Goal: Information Seeking & Learning: Learn about a topic

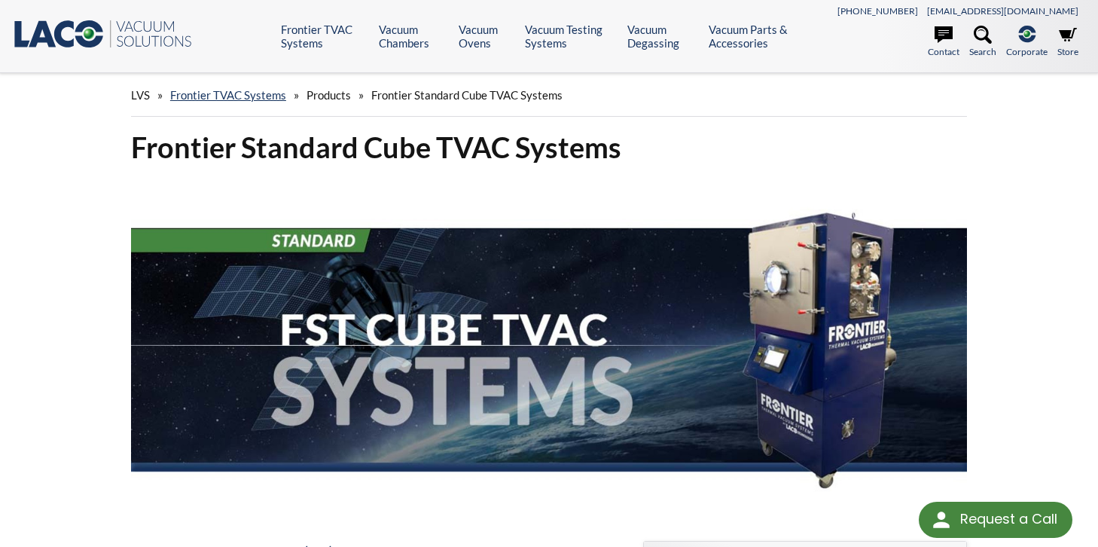
select select "Language Translate Widget"
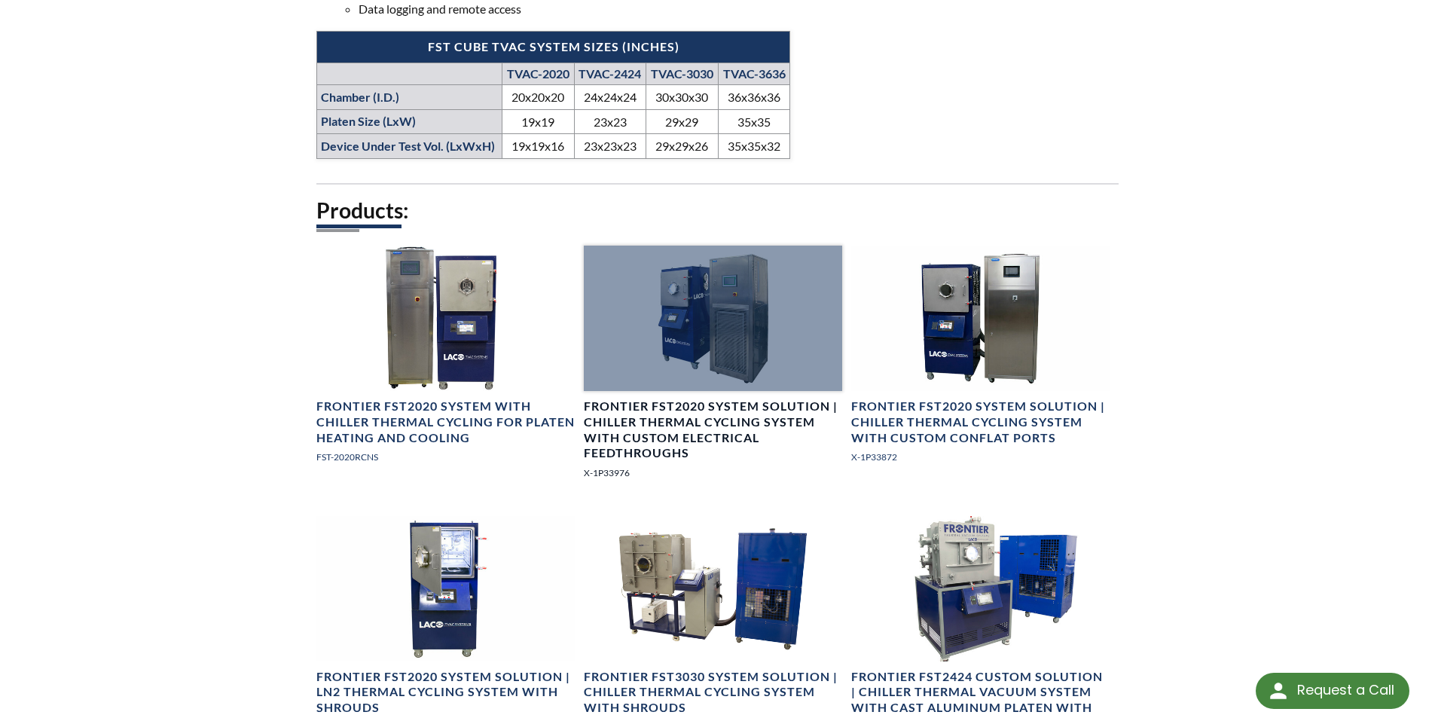
scroll to position [1054, 0]
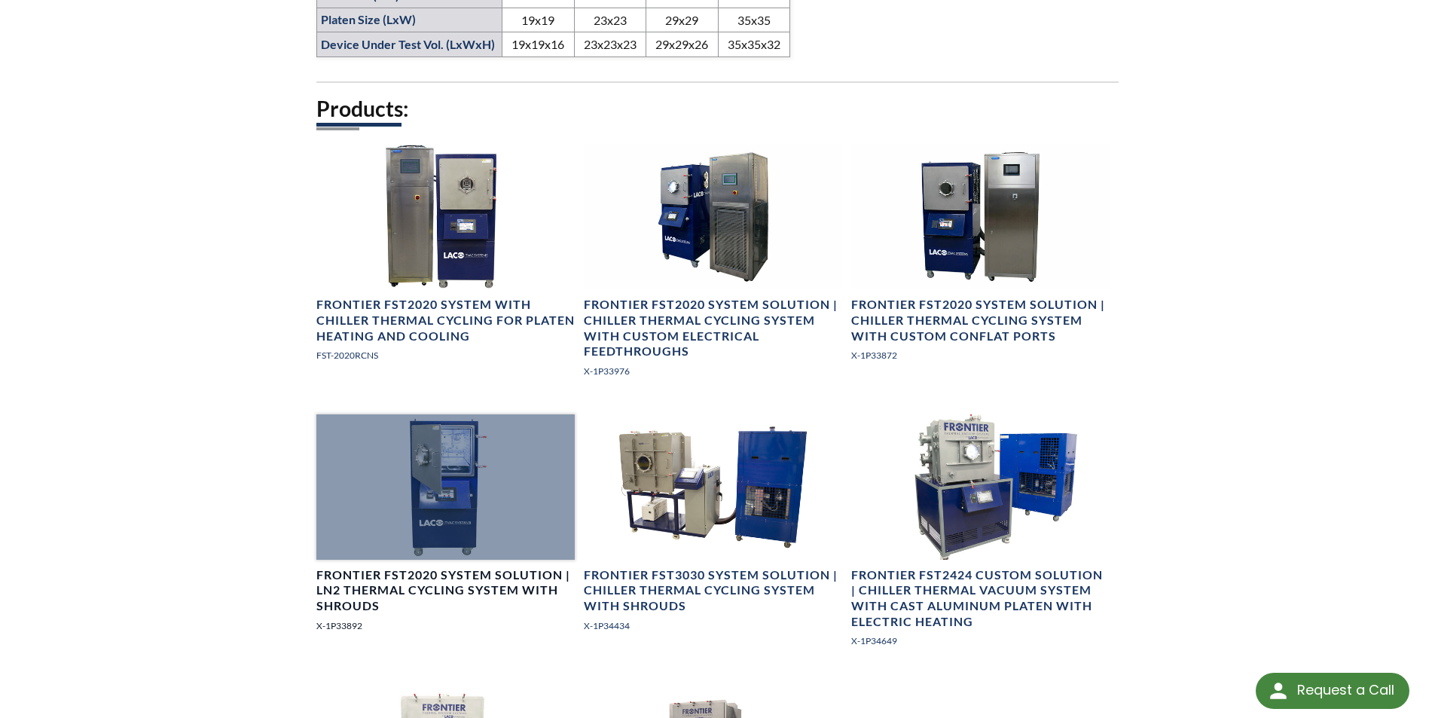
click at [427, 517] on div at bounding box center [445, 486] width 258 height 145
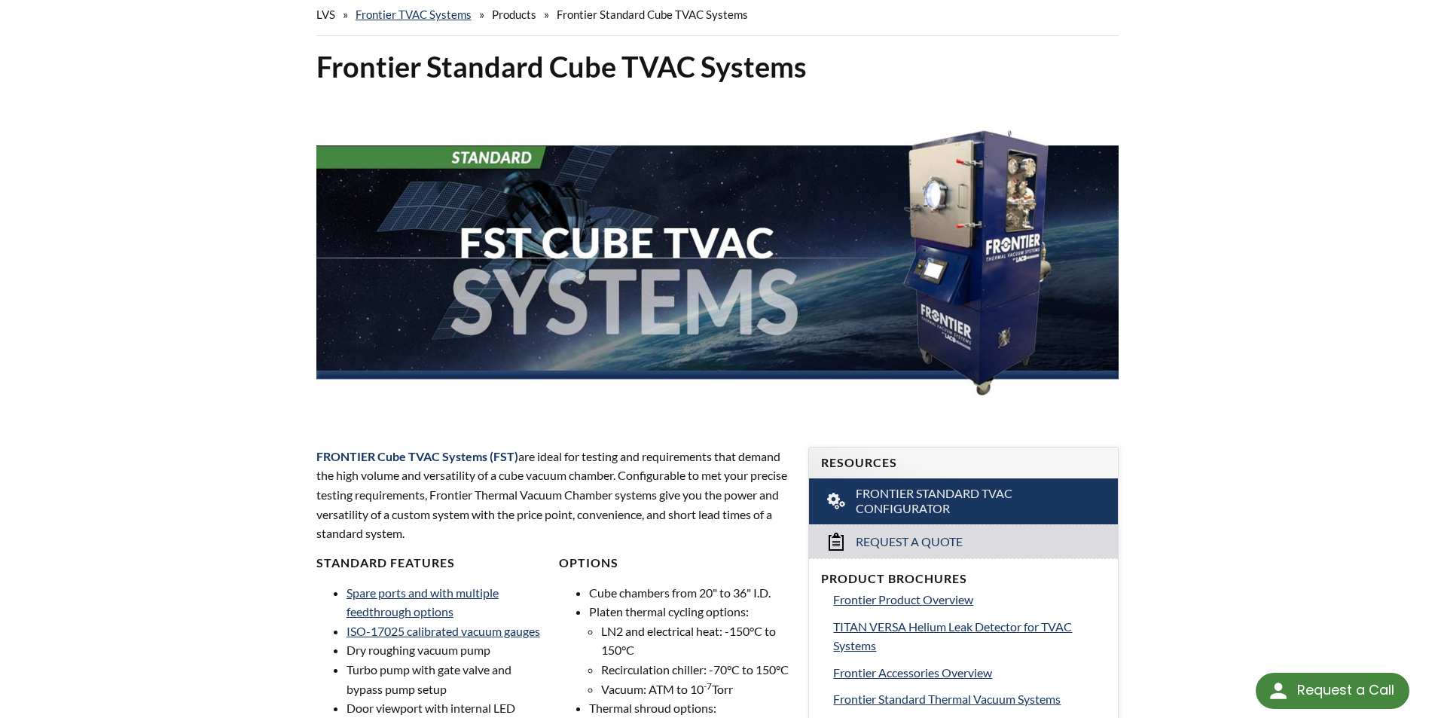
scroll to position [0, 0]
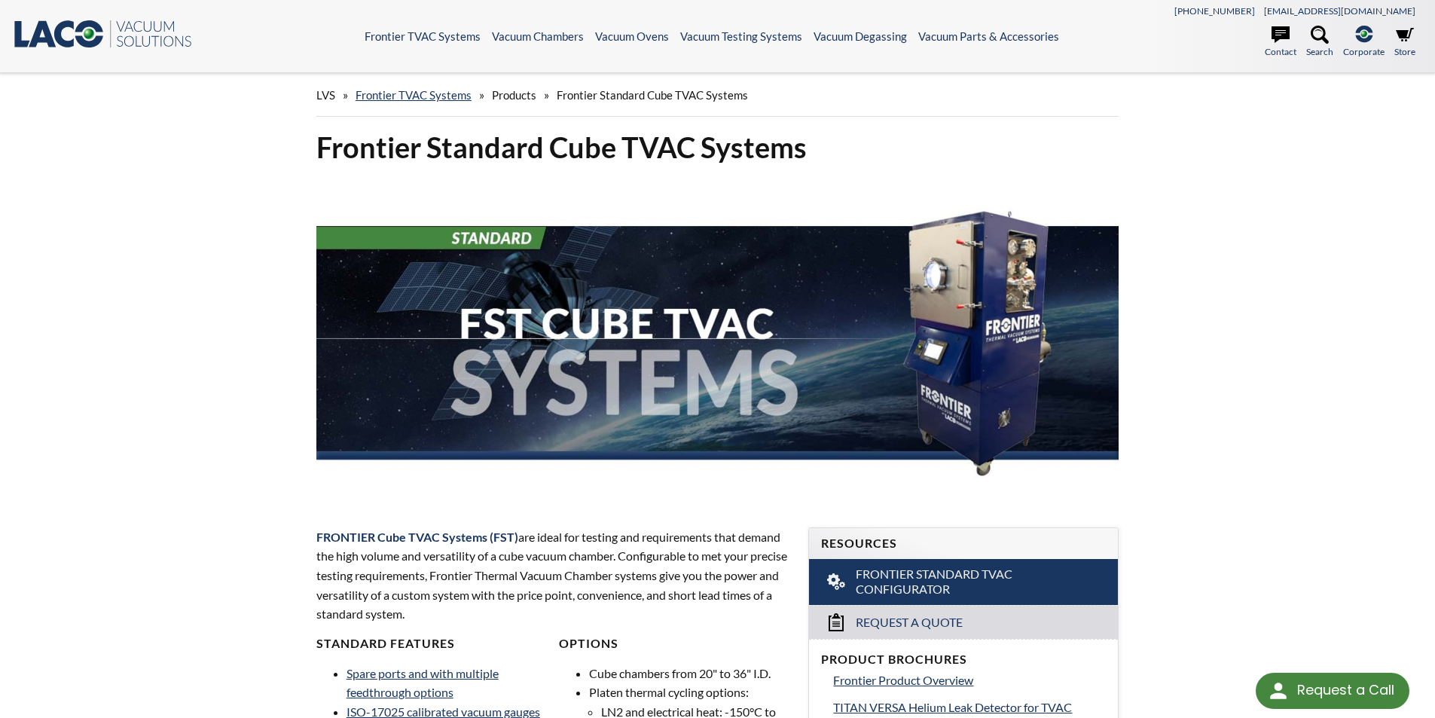
click at [515, 97] on span "Products" at bounding box center [514, 95] width 44 height 14
click at [407, 92] on link "Frontier TVAC Systems" at bounding box center [413, 95] width 116 height 14
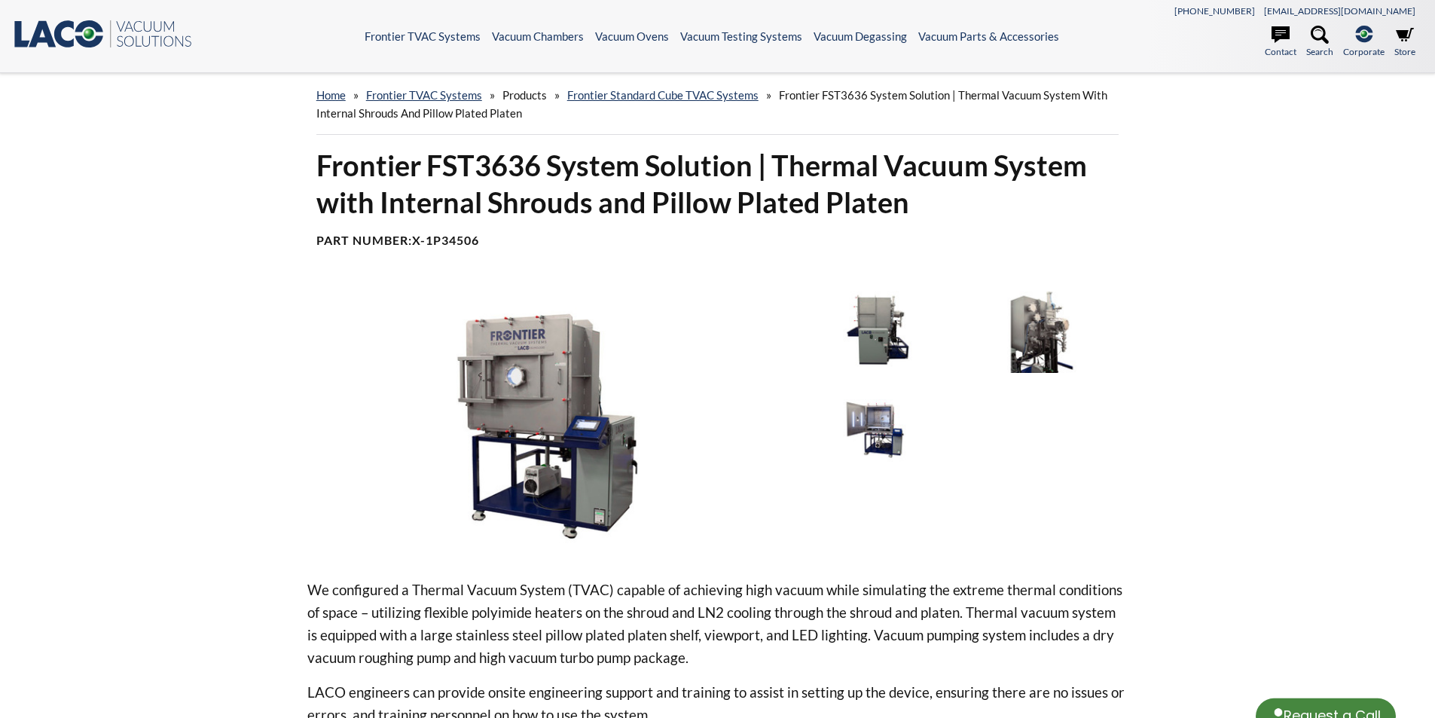
select select "Language Translate Widget"
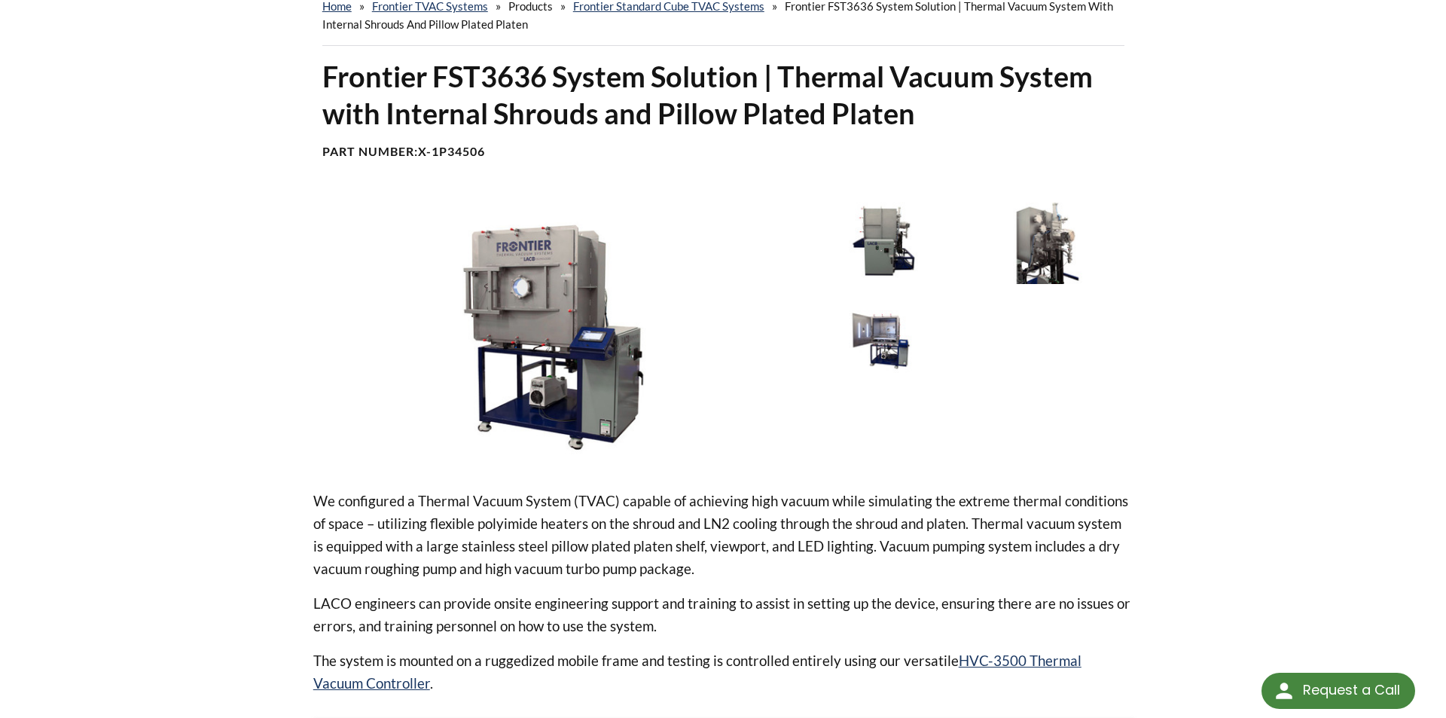
scroll to position [75, 0]
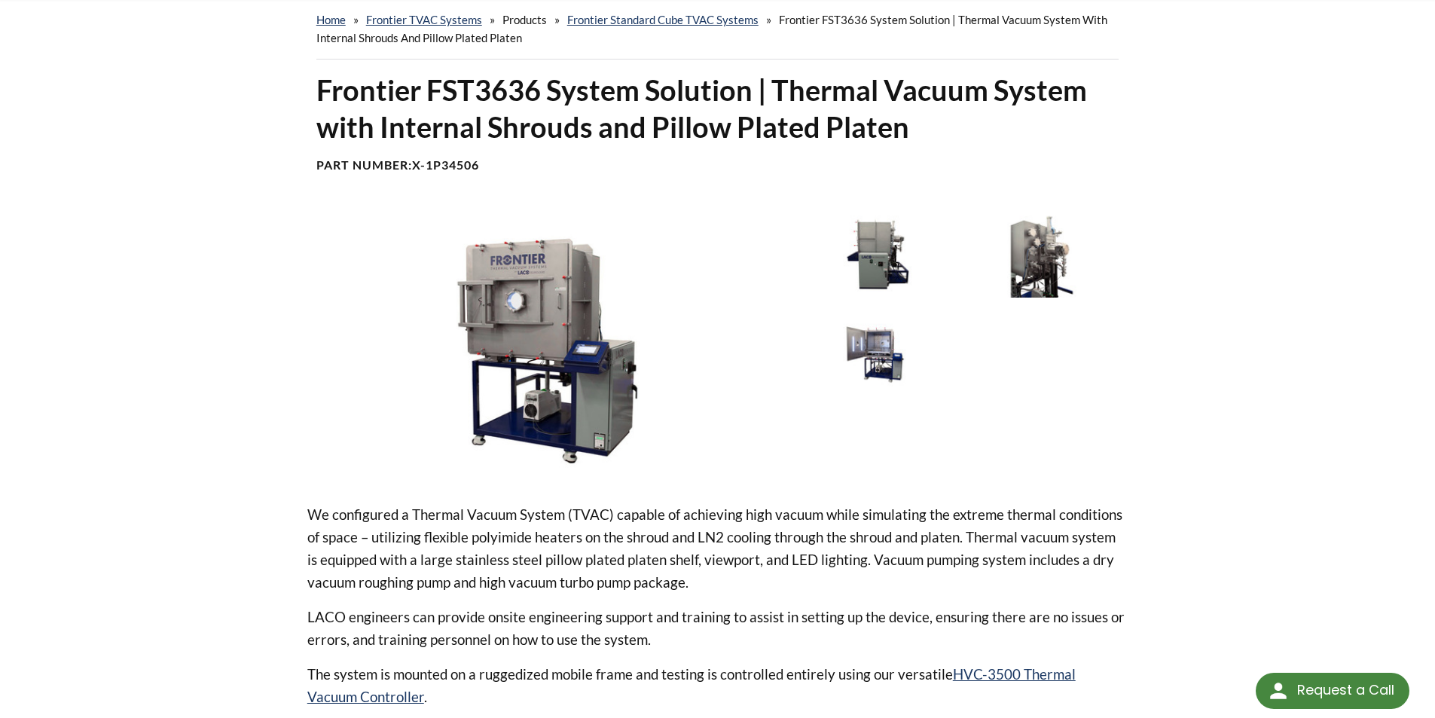
click at [883, 348] on img at bounding box center [877, 348] width 157 height 87
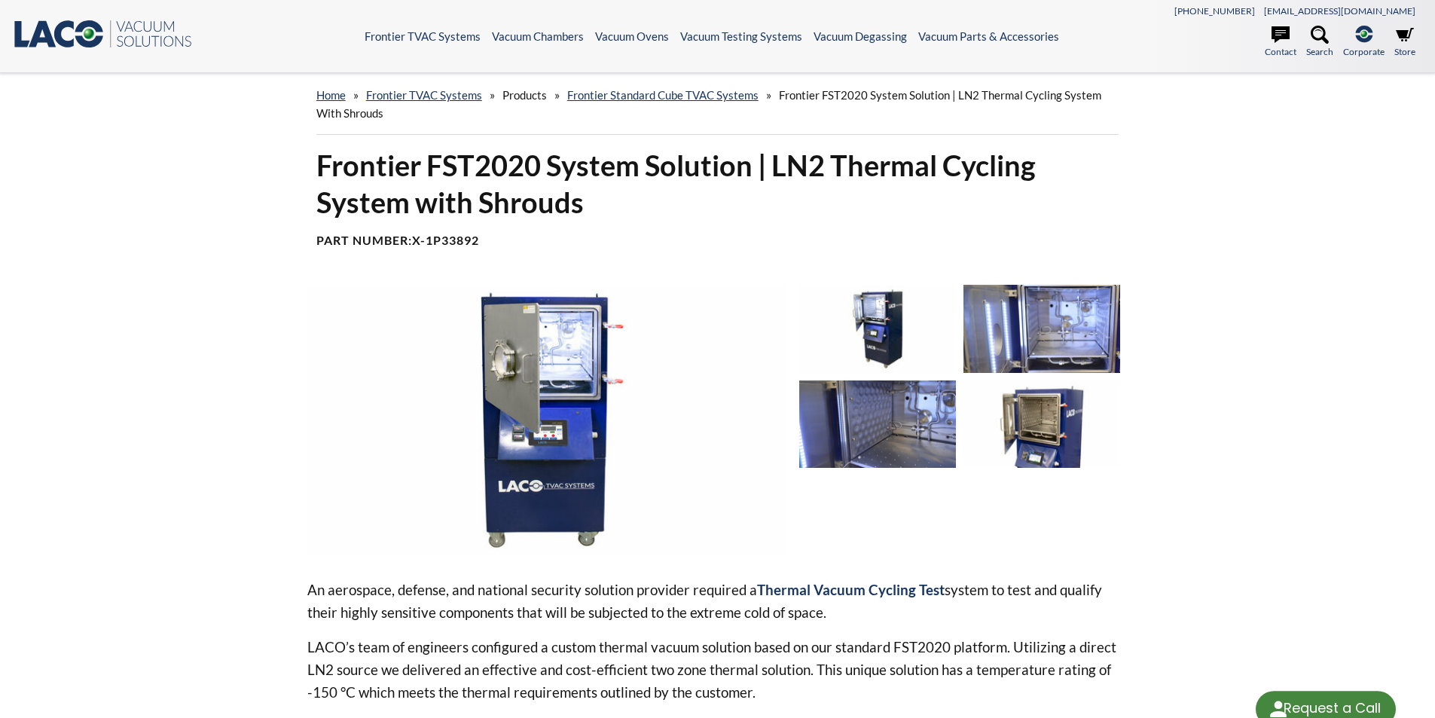
select select "Language Translate Widget"
click at [1067, 329] on img at bounding box center [1041, 328] width 157 height 87
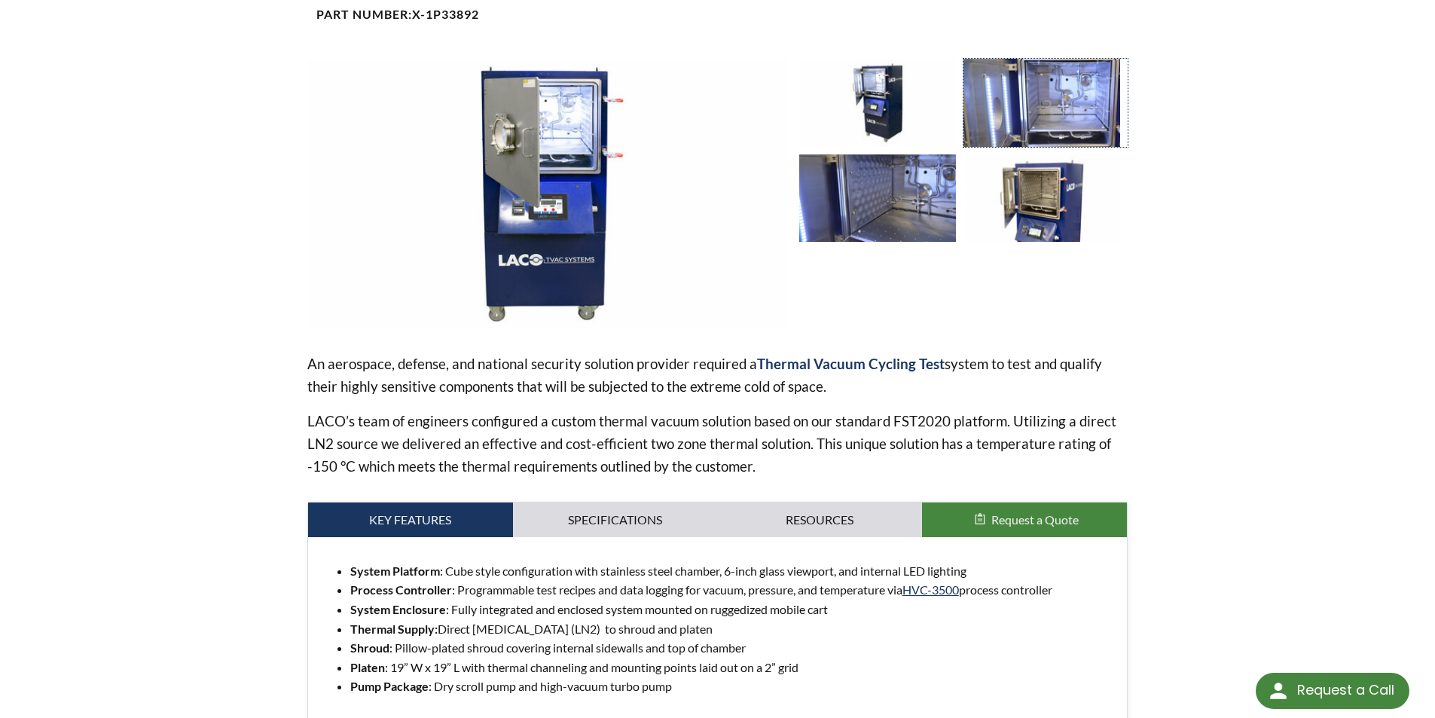
scroll to position [452, 0]
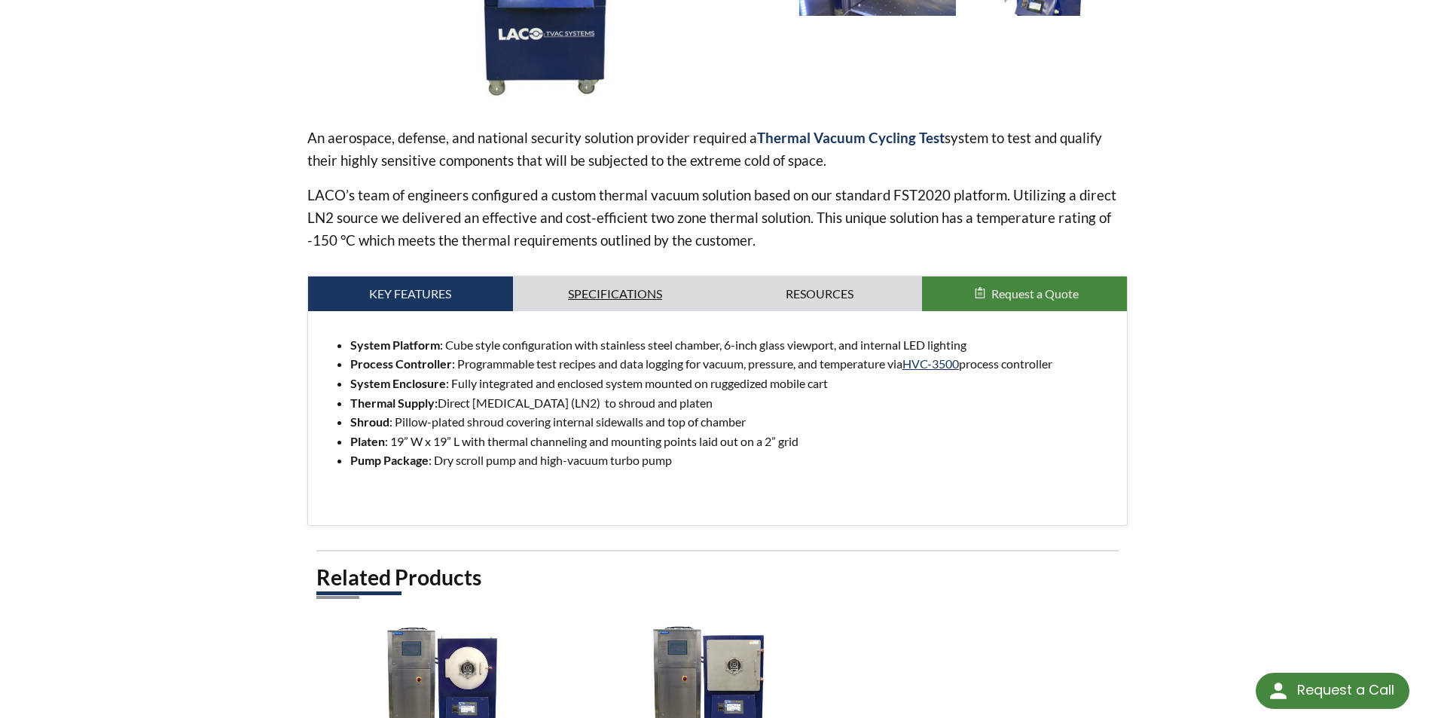
click at [563, 280] on link "Specifications" at bounding box center [615, 293] width 205 height 35
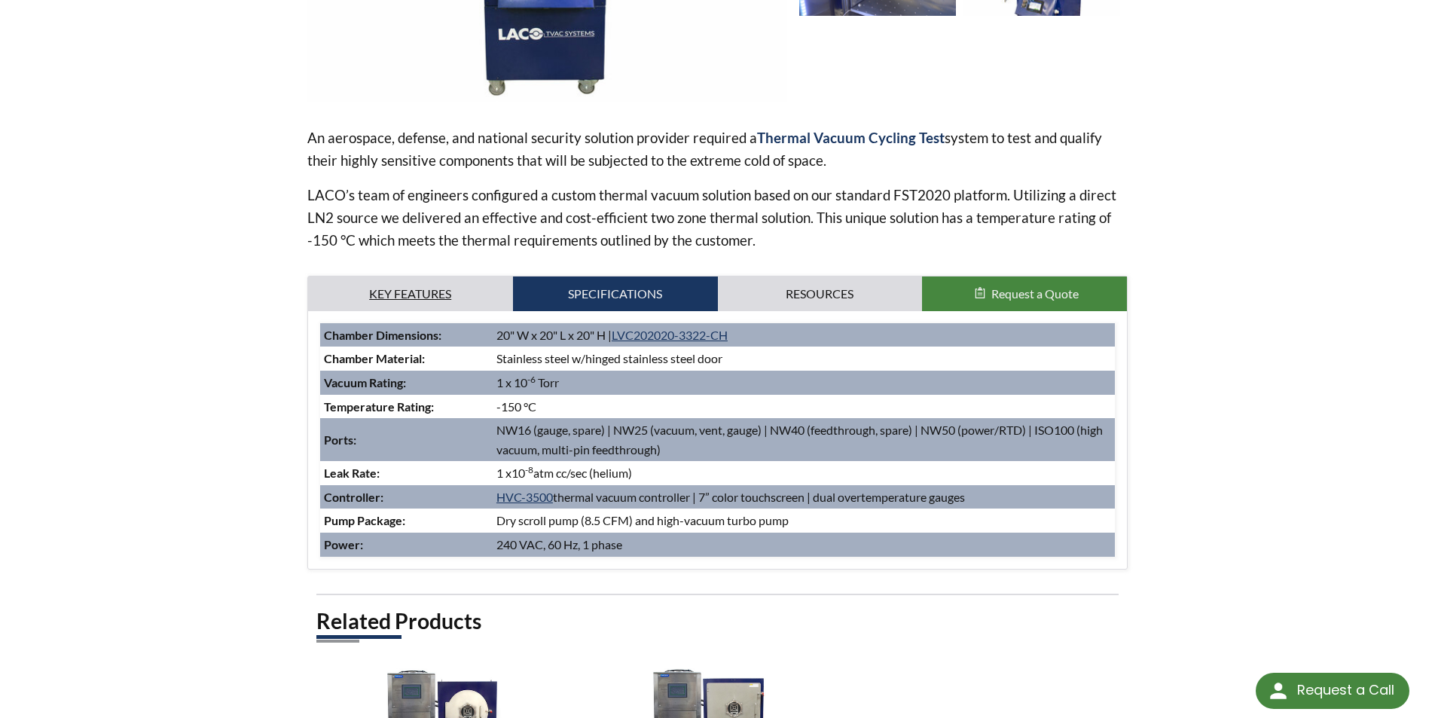
click at [404, 290] on link "Key Features" at bounding box center [410, 293] width 205 height 35
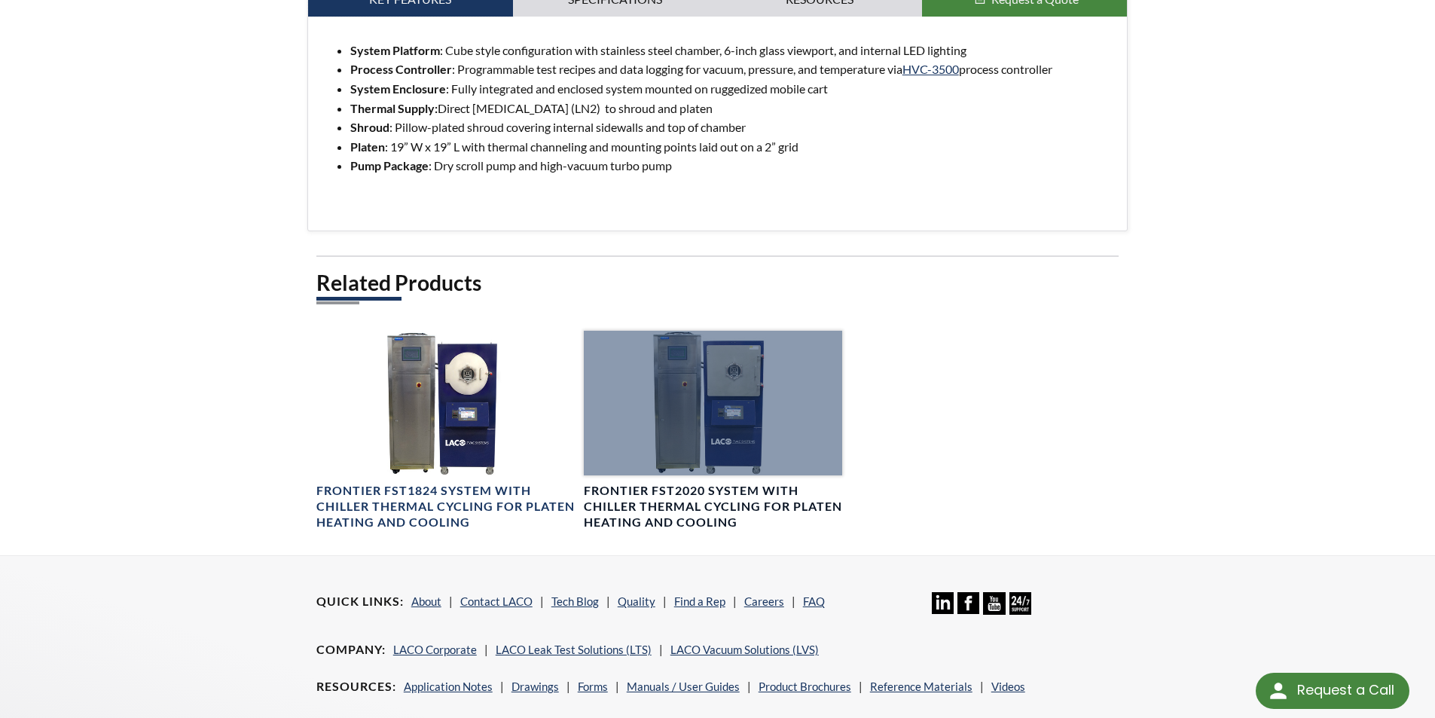
scroll to position [753, 0]
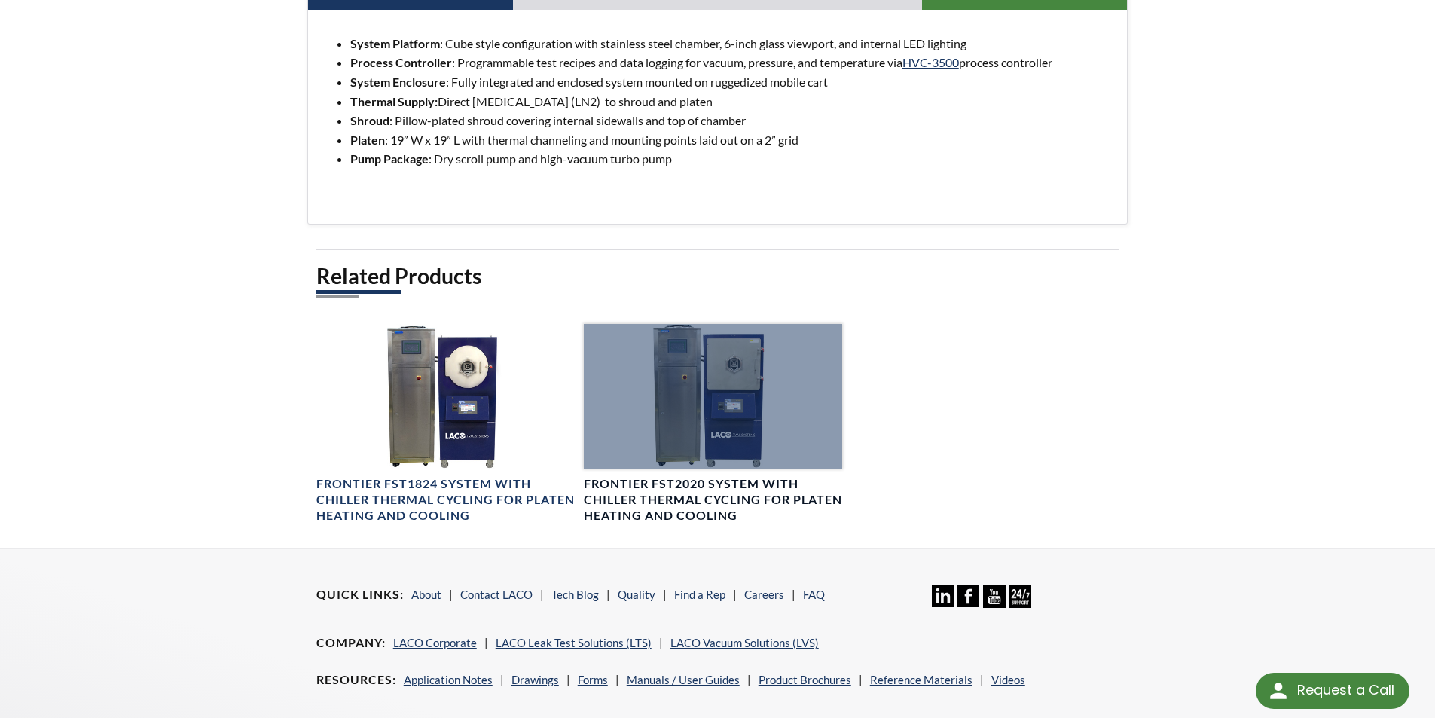
click at [732, 409] on div at bounding box center [713, 396] width 258 height 145
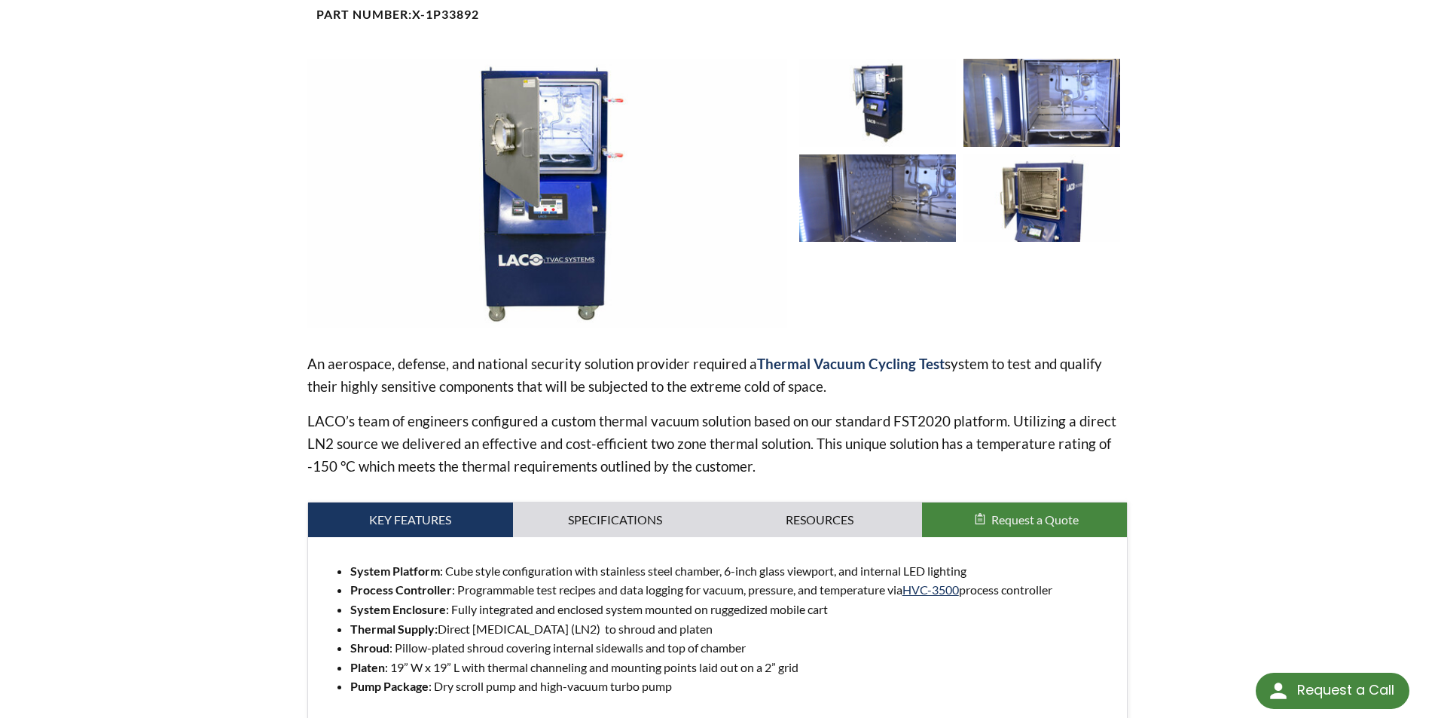
scroll to position [0, 0]
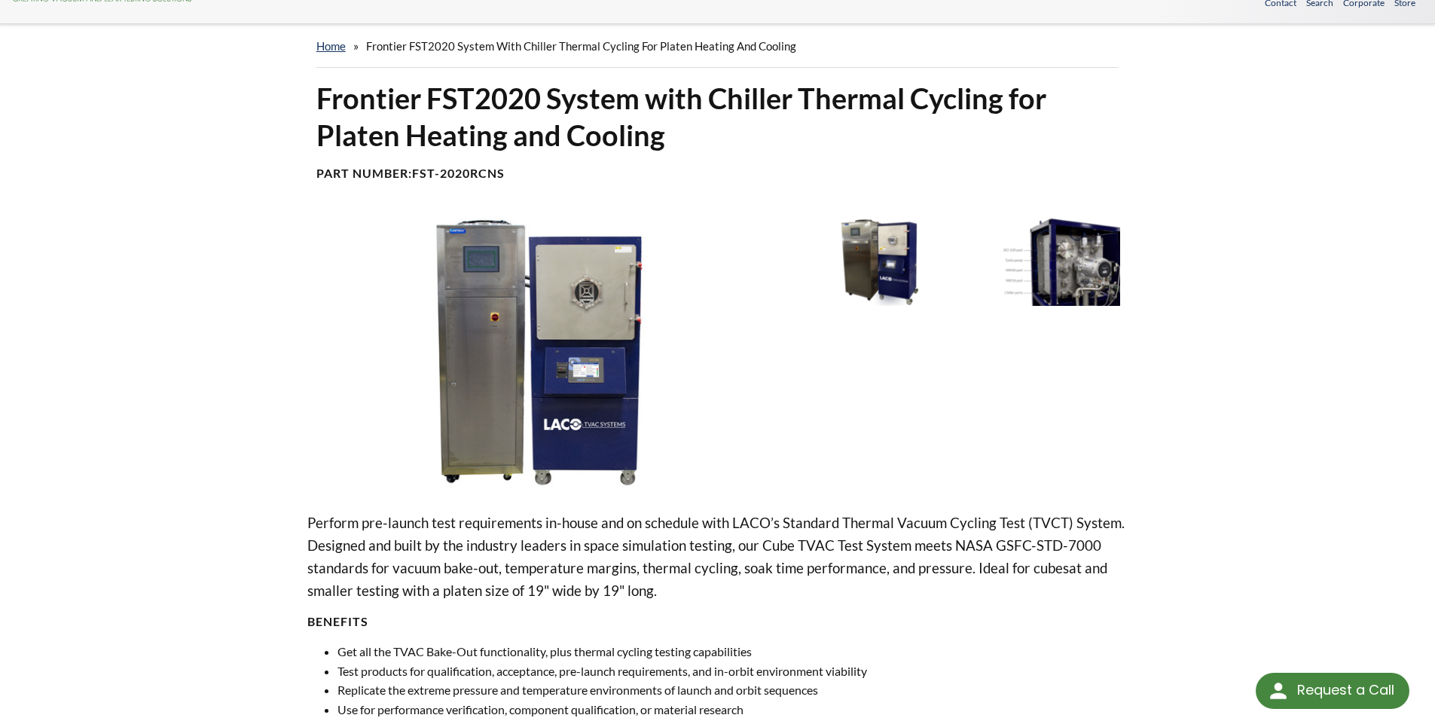
scroll to position [75, 0]
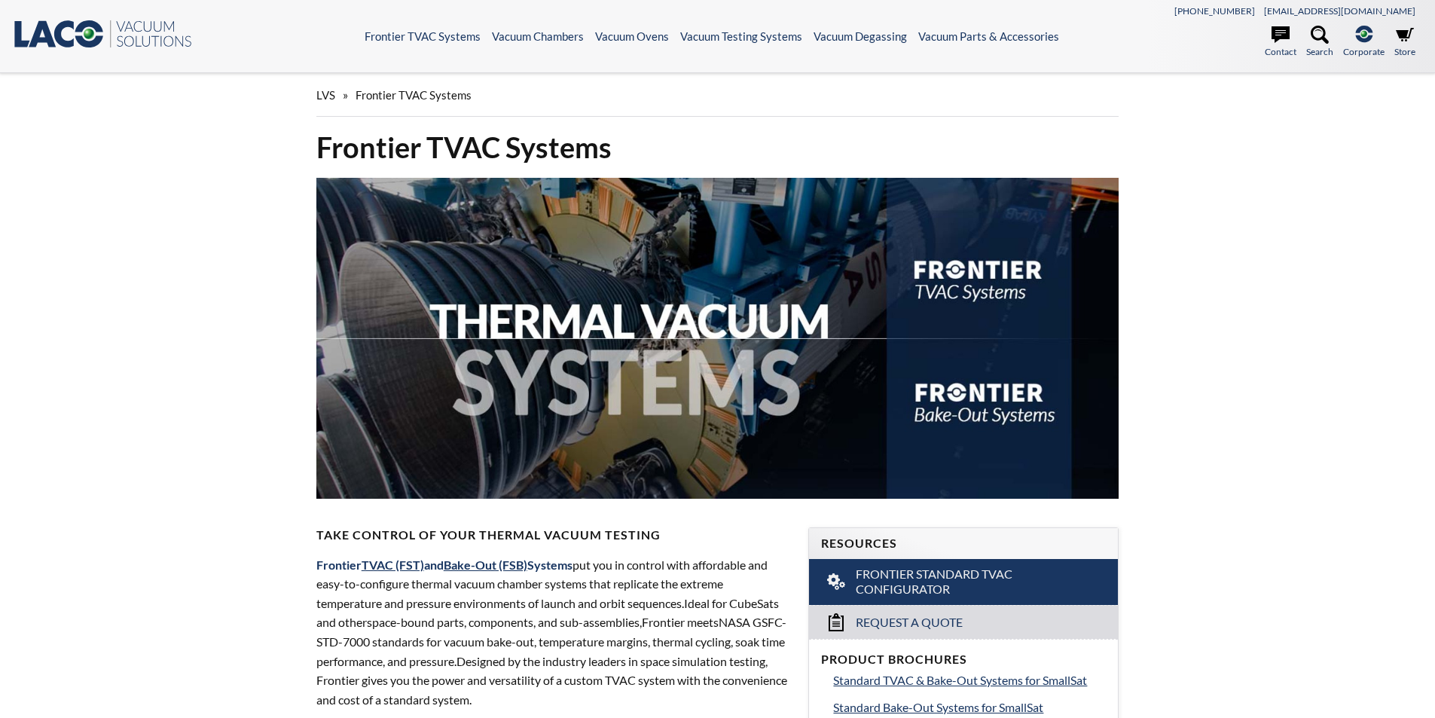
select select "Language Translate Widget"
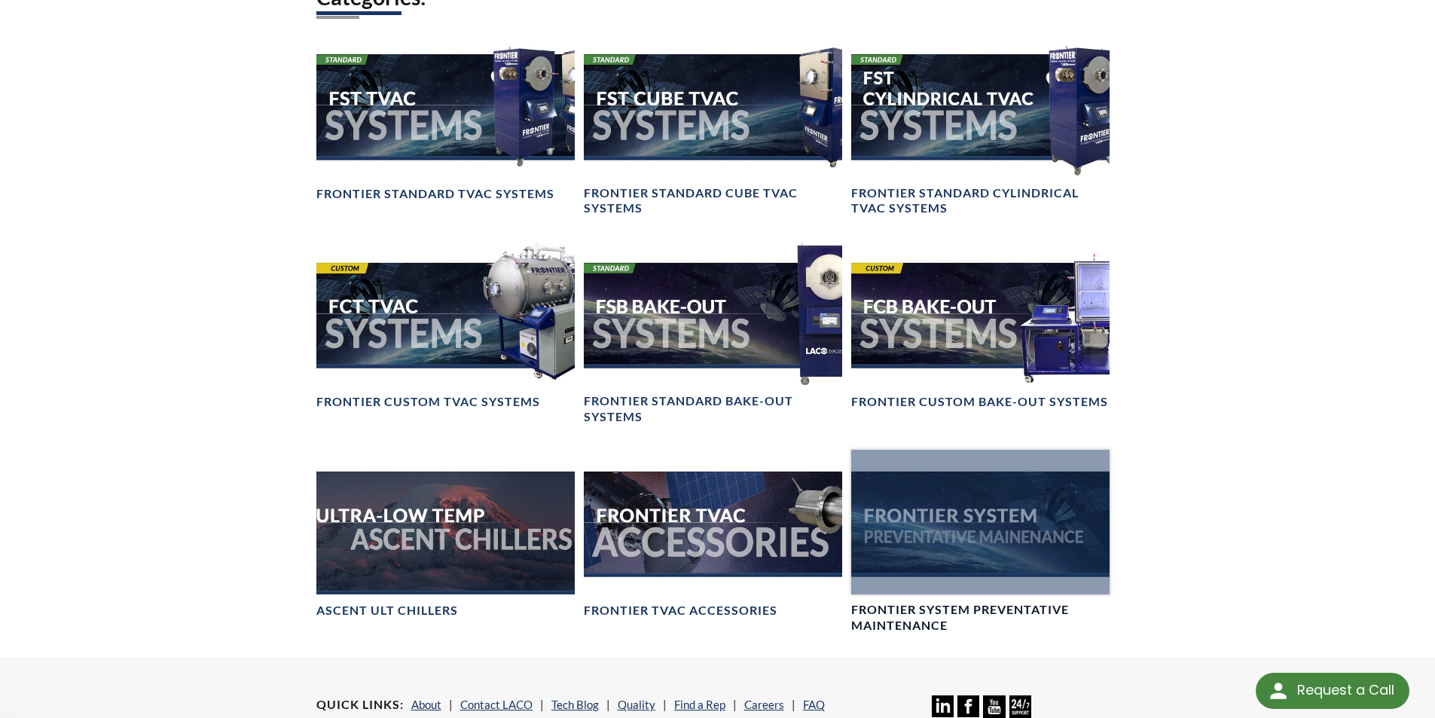
scroll to position [1054, 0]
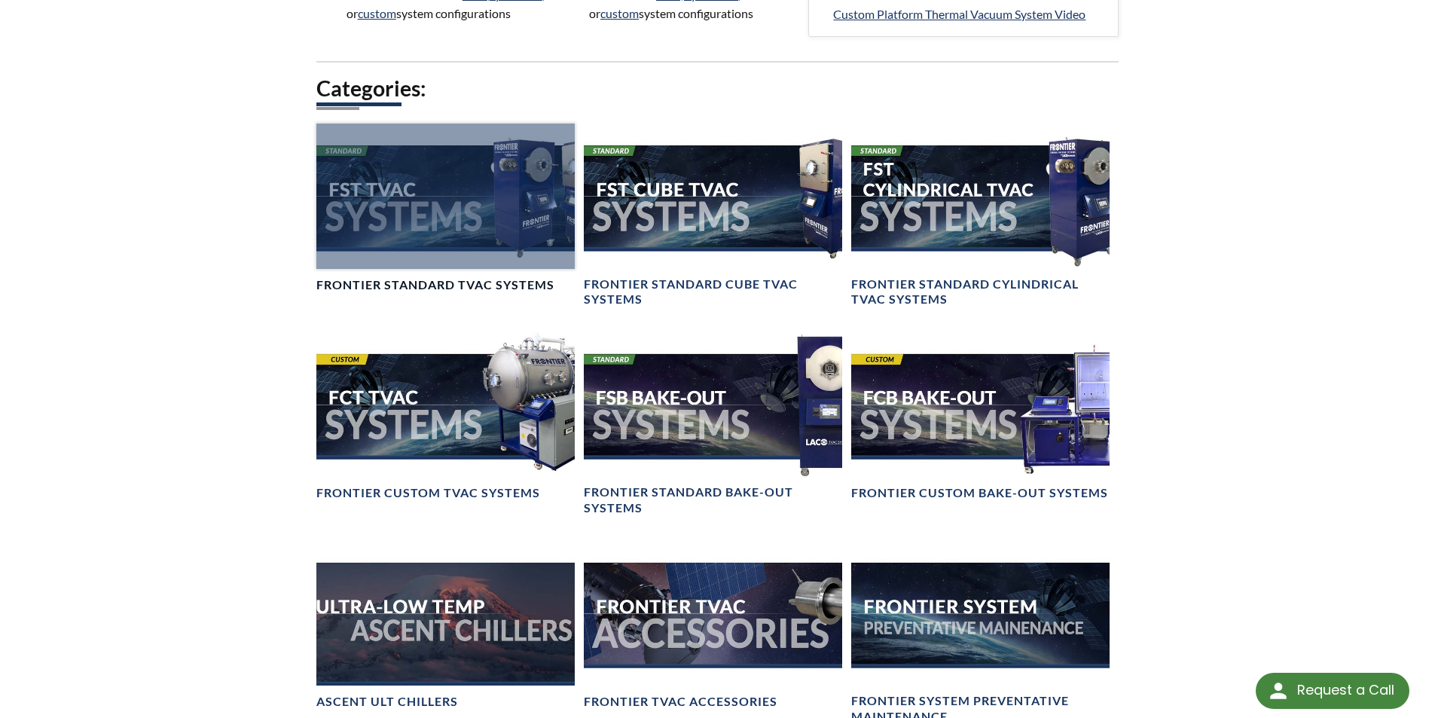
click at [398, 230] on div at bounding box center [445, 195] width 258 height 145
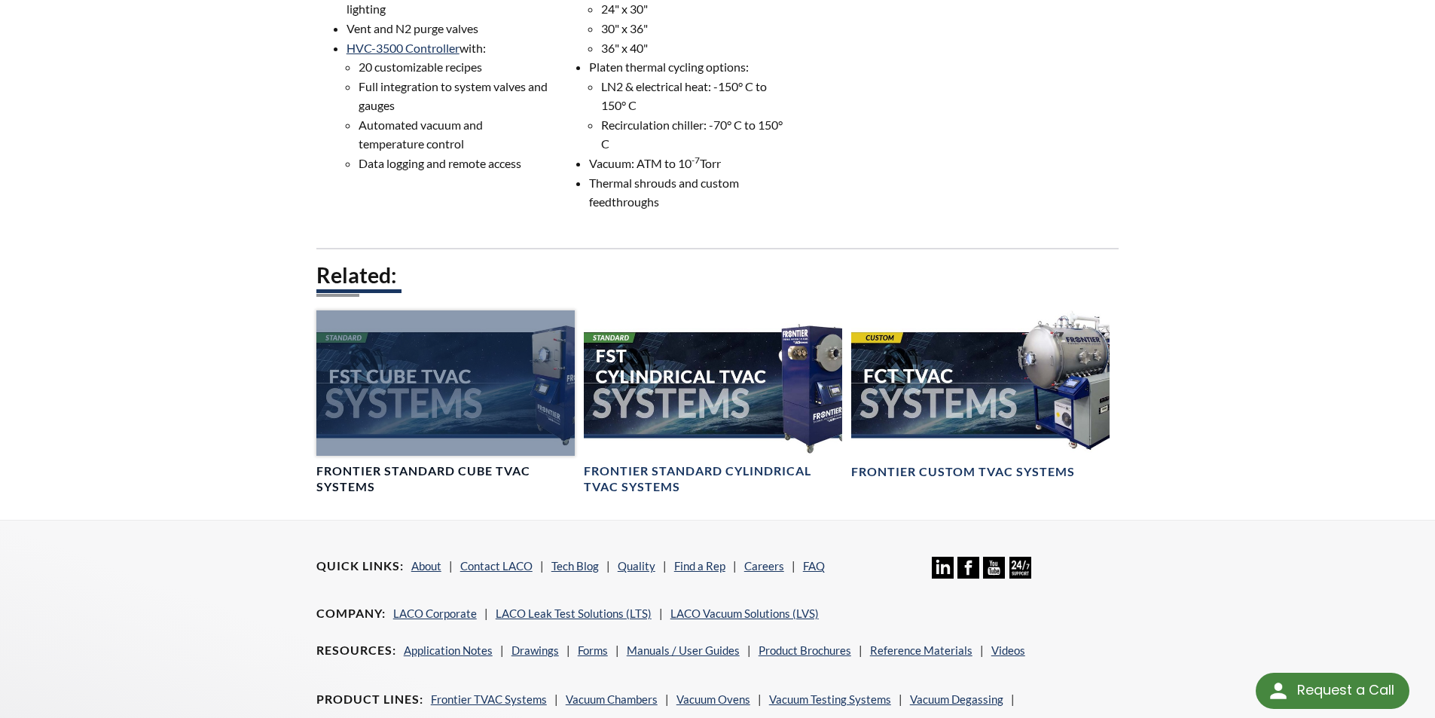
scroll to position [828, 0]
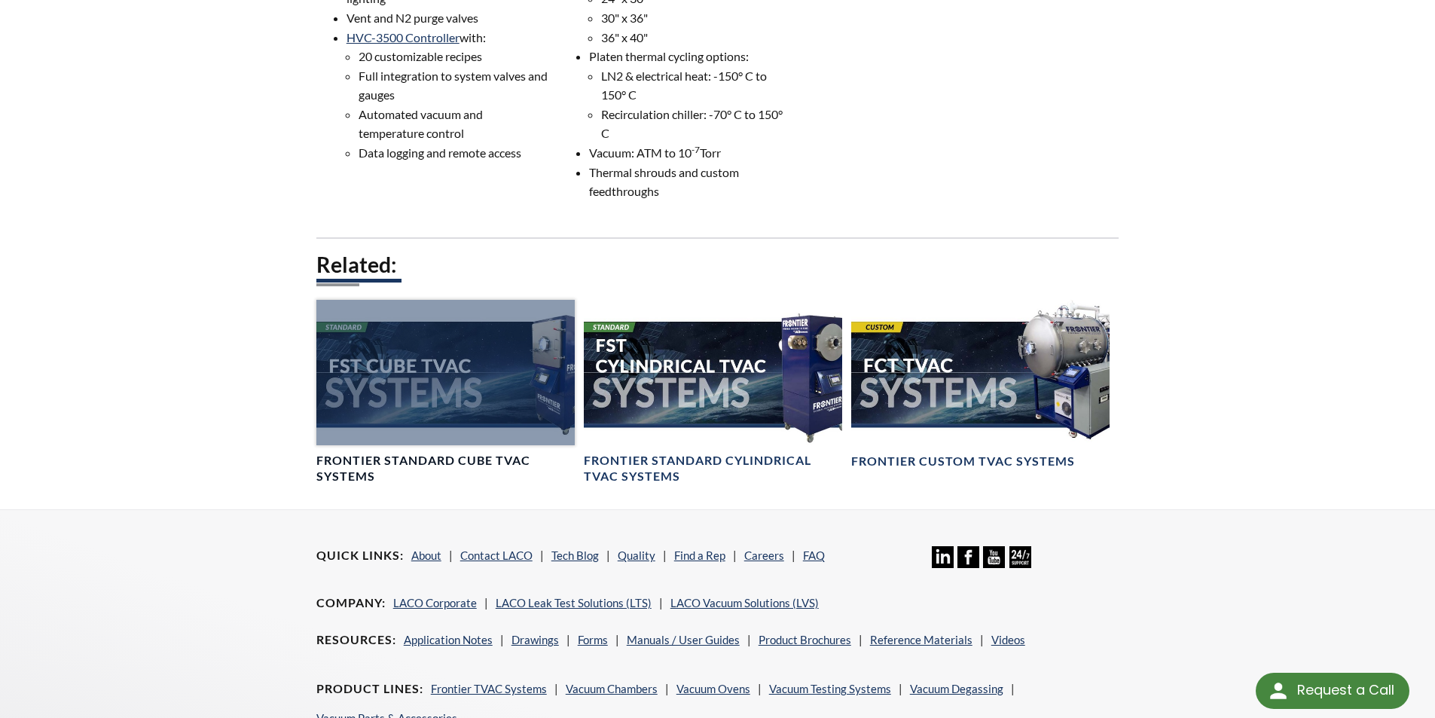
click at [416, 366] on div at bounding box center [445, 372] width 258 height 145
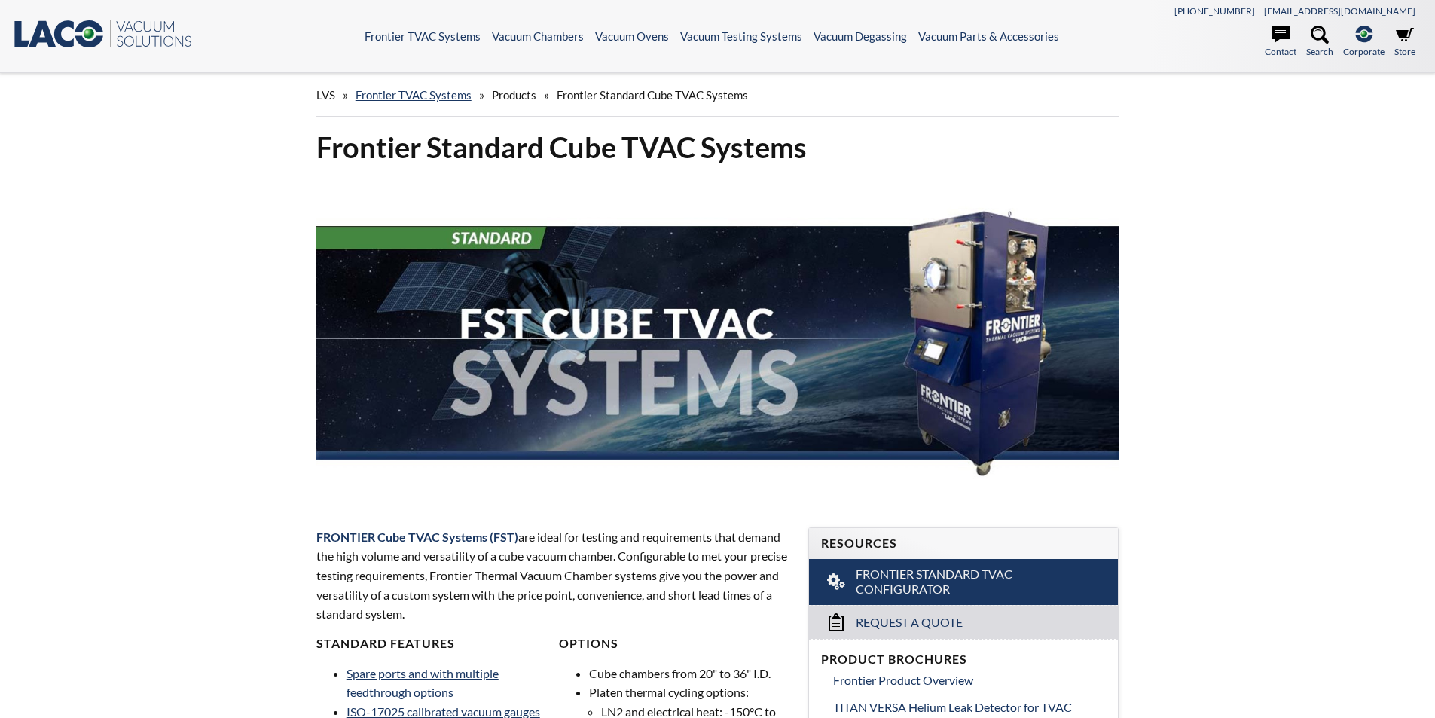
select select "Language Translate Widget"
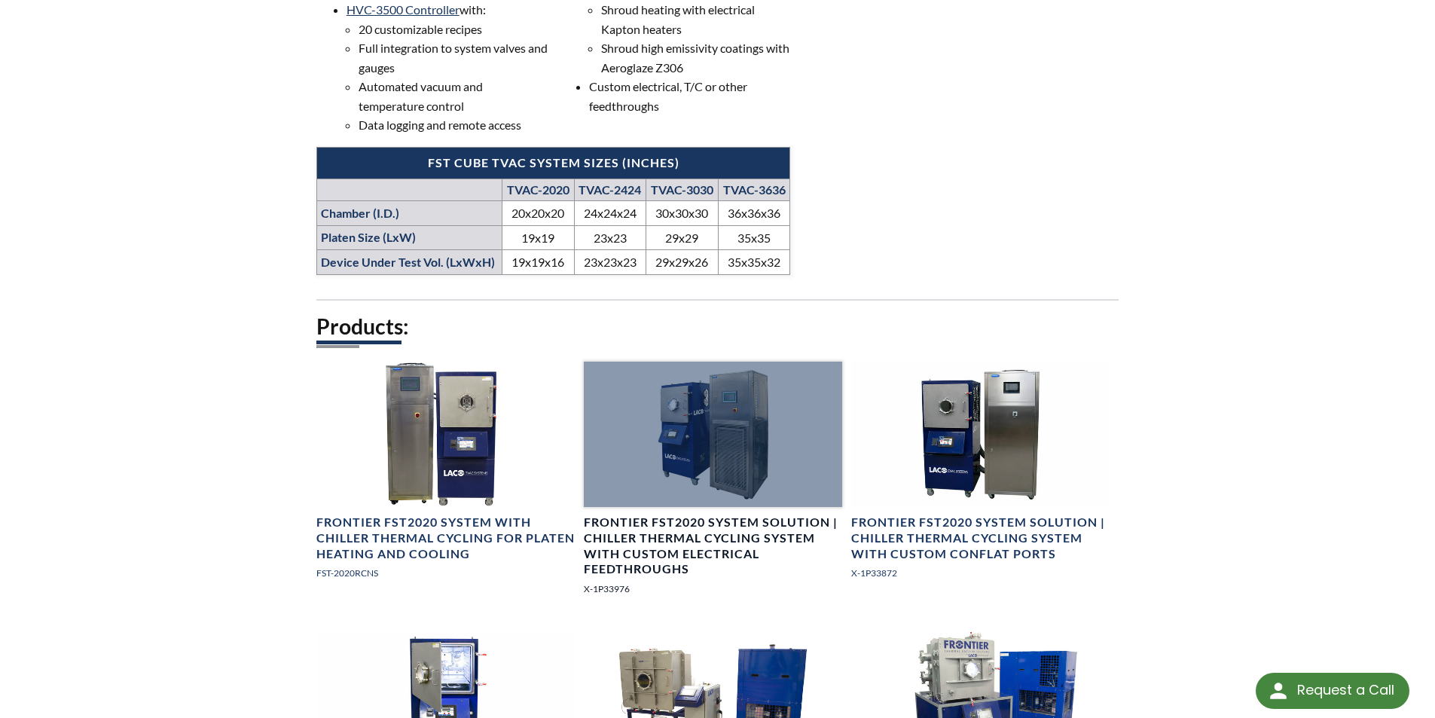
scroll to position [828, 0]
